Goal: Information Seeking & Learning: Check status

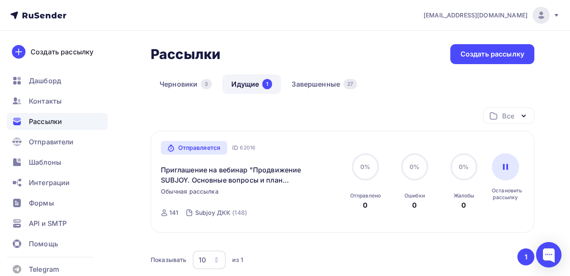
scroll to position [80, 0]
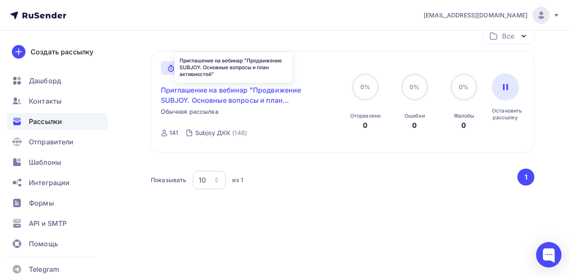
click at [227, 103] on link "Приглашение на вебинар "Продвижение SUBJOY. Основные вопросы и план активностей"" at bounding box center [234, 95] width 146 height 20
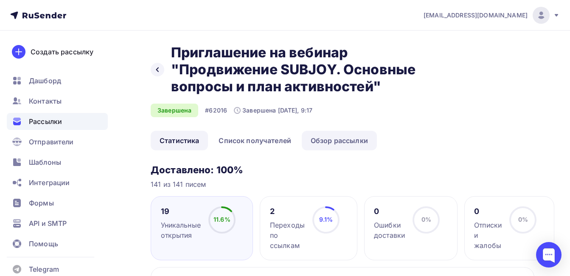
click at [347, 146] on link "Обзор рассылки" at bounding box center [339, 141] width 75 height 20
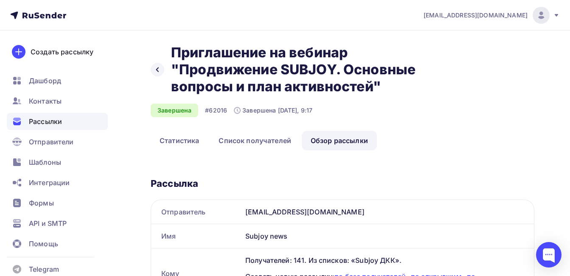
click at [333, 141] on link "Обзор рассылки" at bounding box center [339, 141] width 75 height 20
click at [332, 143] on link "Обзор рассылки" at bounding box center [339, 141] width 75 height 20
click at [329, 141] on link "Обзор рассылки" at bounding box center [339, 141] width 75 height 20
click at [348, 141] on link "Обзор рассылки" at bounding box center [339, 141] width 75 height 20
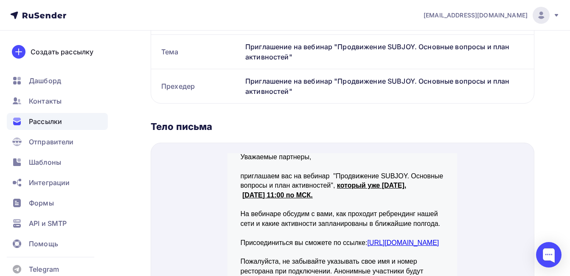
scroll to position [380, 0]
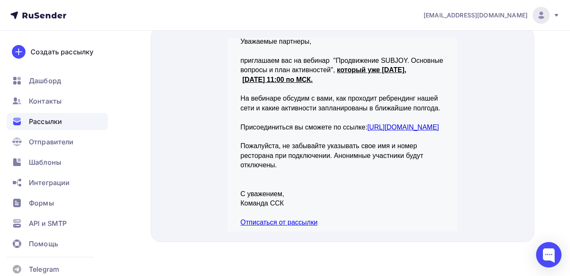
click at [367, 116] on link "[URL][DOMAIN_NAME]" at bounding box center [403, 116] width 72 height 7
